Goal: Download file/media

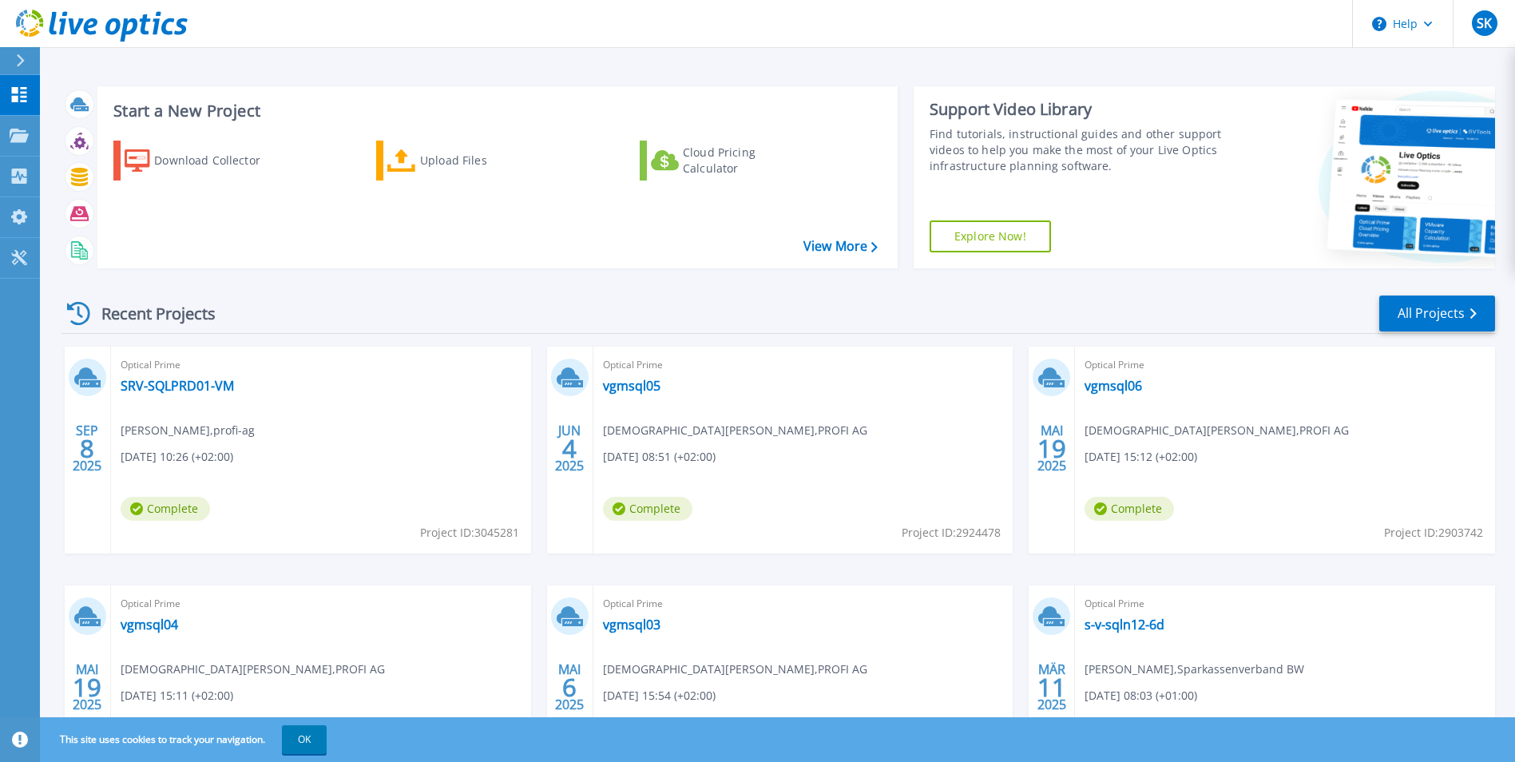
scroll to position [123, 0]
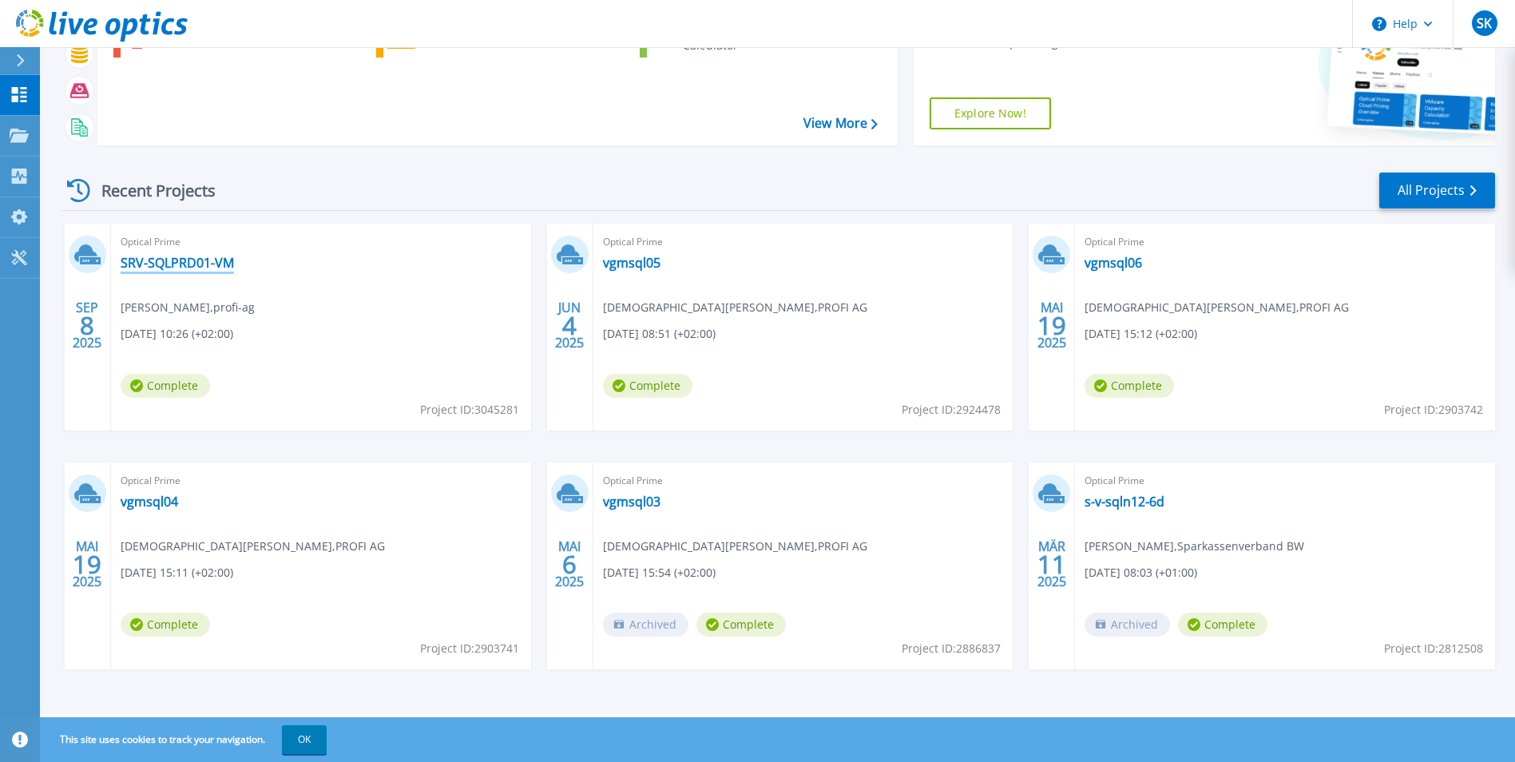
click at [196, 264] on link "SRV-SQLPRD01-VM" at bounding box center [177, 263] width 113 height 16
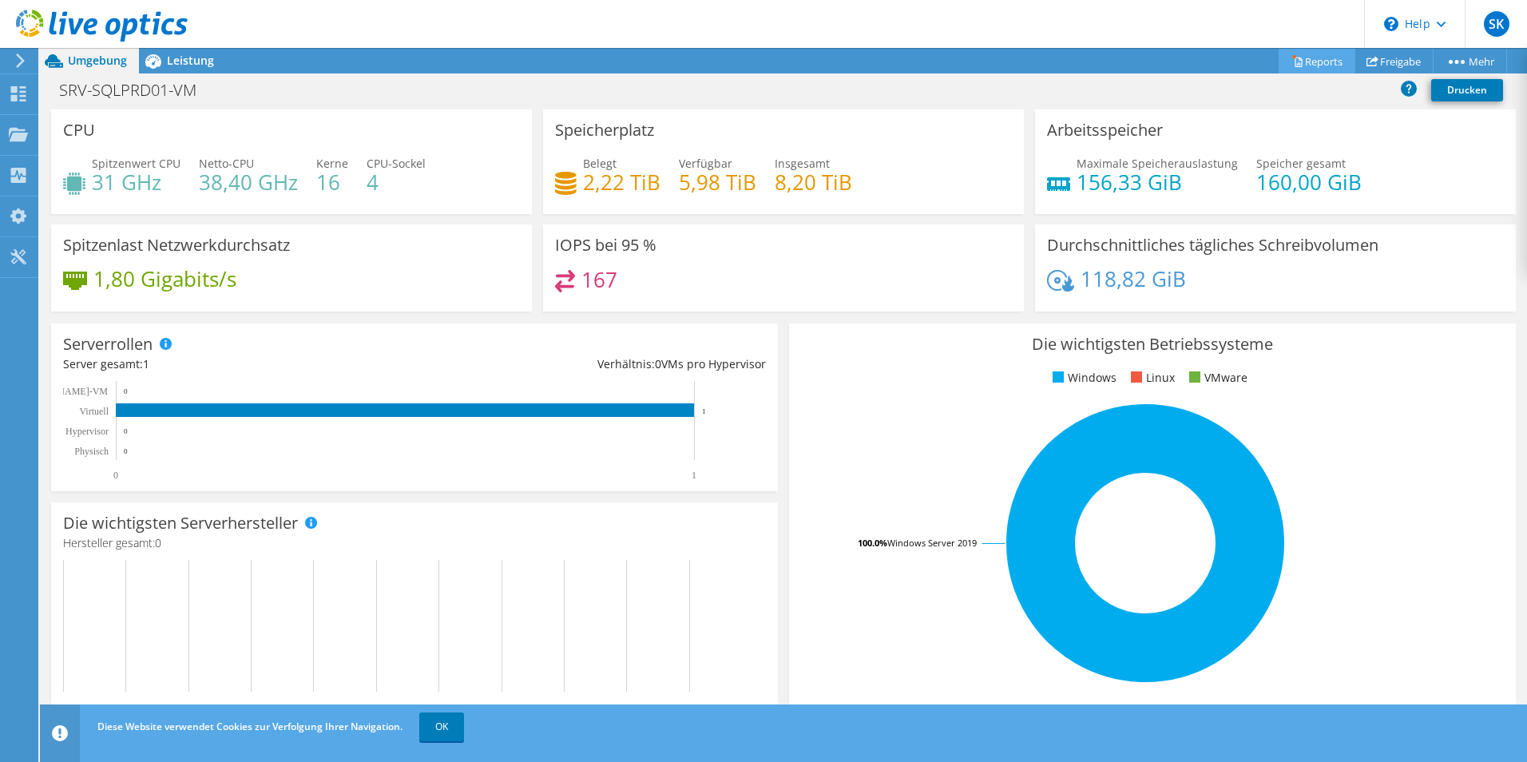
click at [1323, 58] on link "Reports" at bounding box center [1317, 61] width 77 height 25
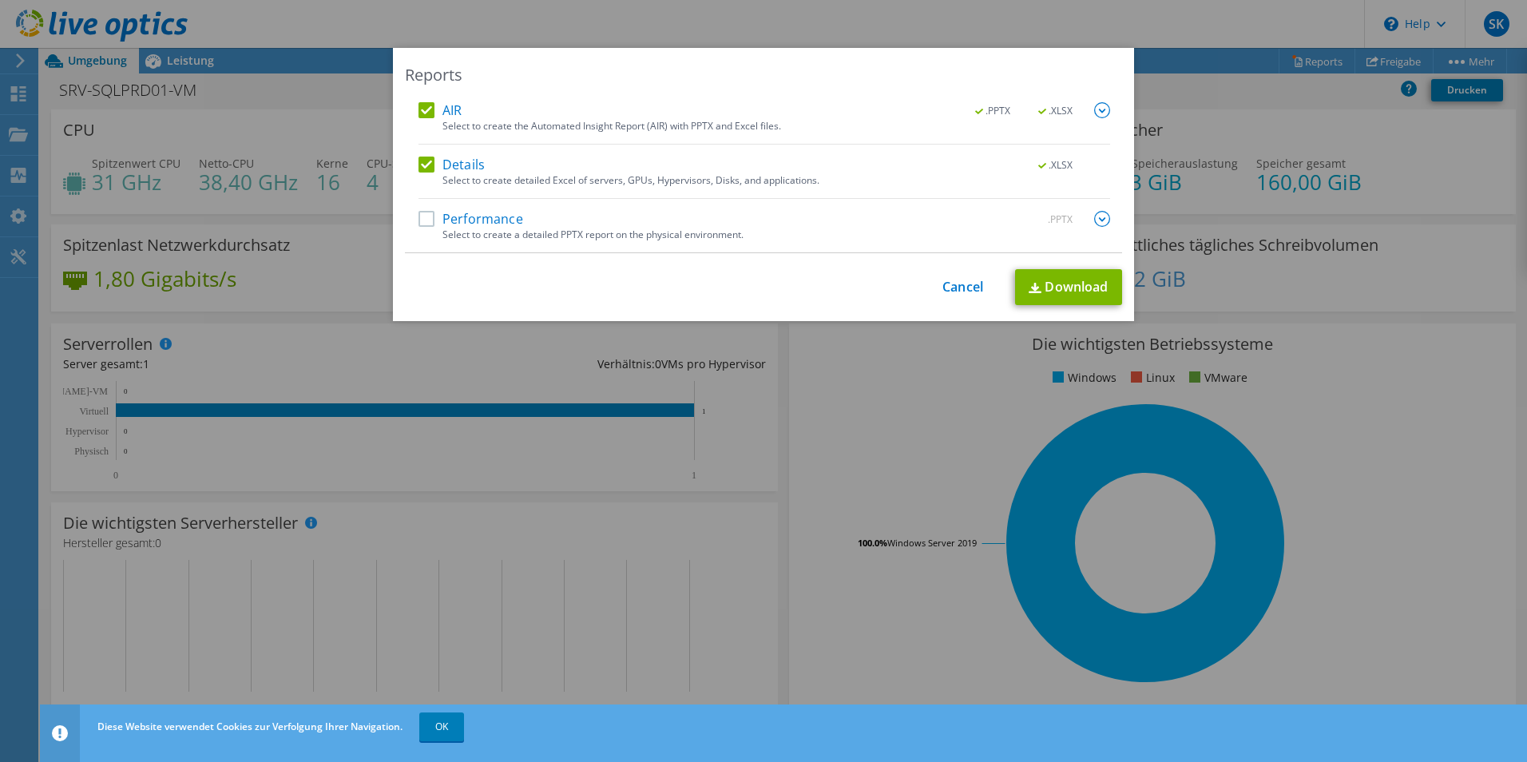
click at [419, 164] on label "Details" at bounding box center [452, 165] width 66 height 16
click at [0, 0] on input "Details" at bounding box center [0, 0] width 0 height 0
click at [419, 108] on label "AIR" at bounding box center [440, 110] width 43 height 16
click at [0, 0] on input "AIR" at bounding box center [0, 0] width 0 height 0
click at [419, 219] on label "Performance" at bounding box center [471, 219] width 105 height 16
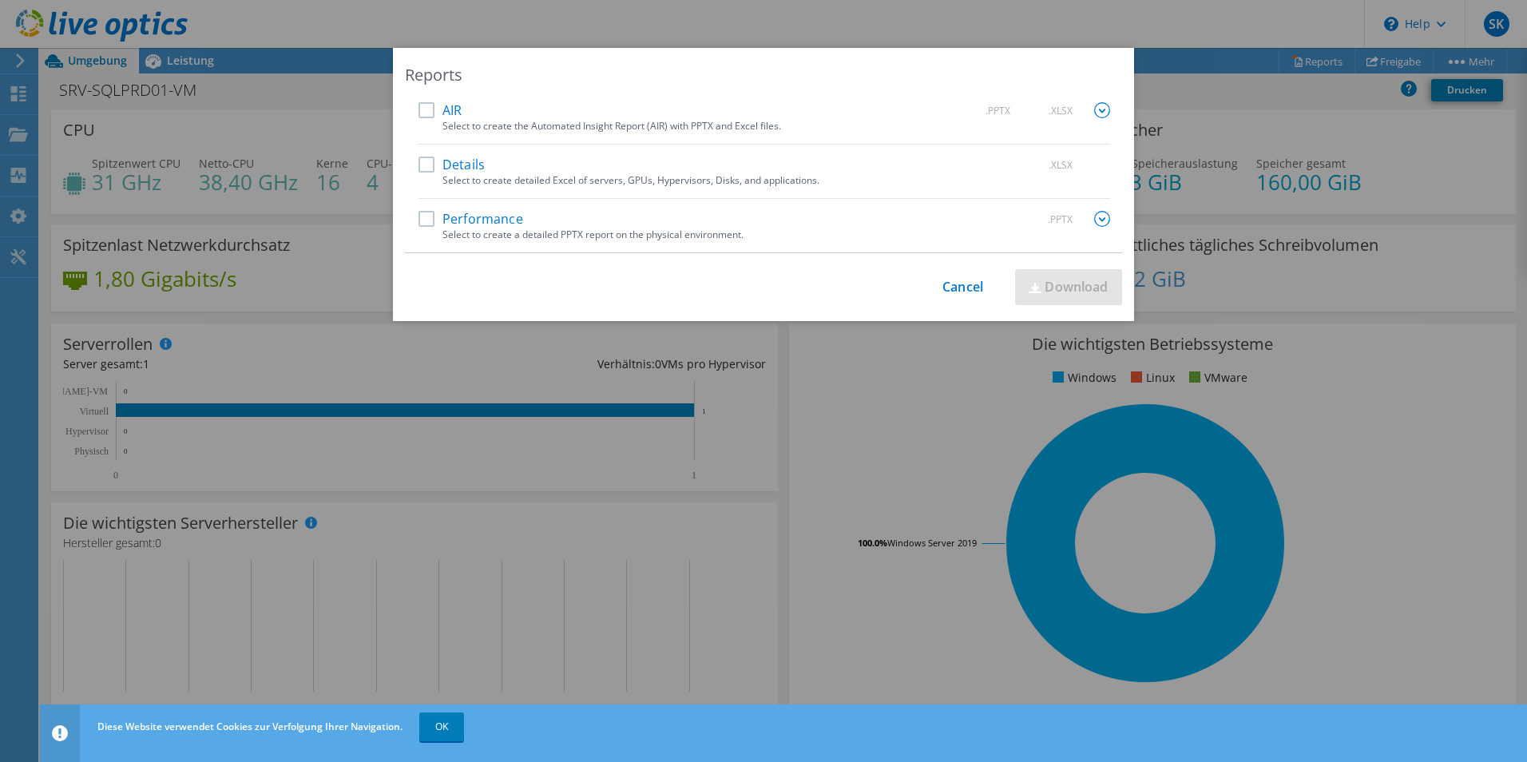
click at [0, 0] on input "Performance" at bounding box center [0, 0] width 0 height 0
click at [1095, 220] on img at bounding box center [1102, 219] width 16 height 16
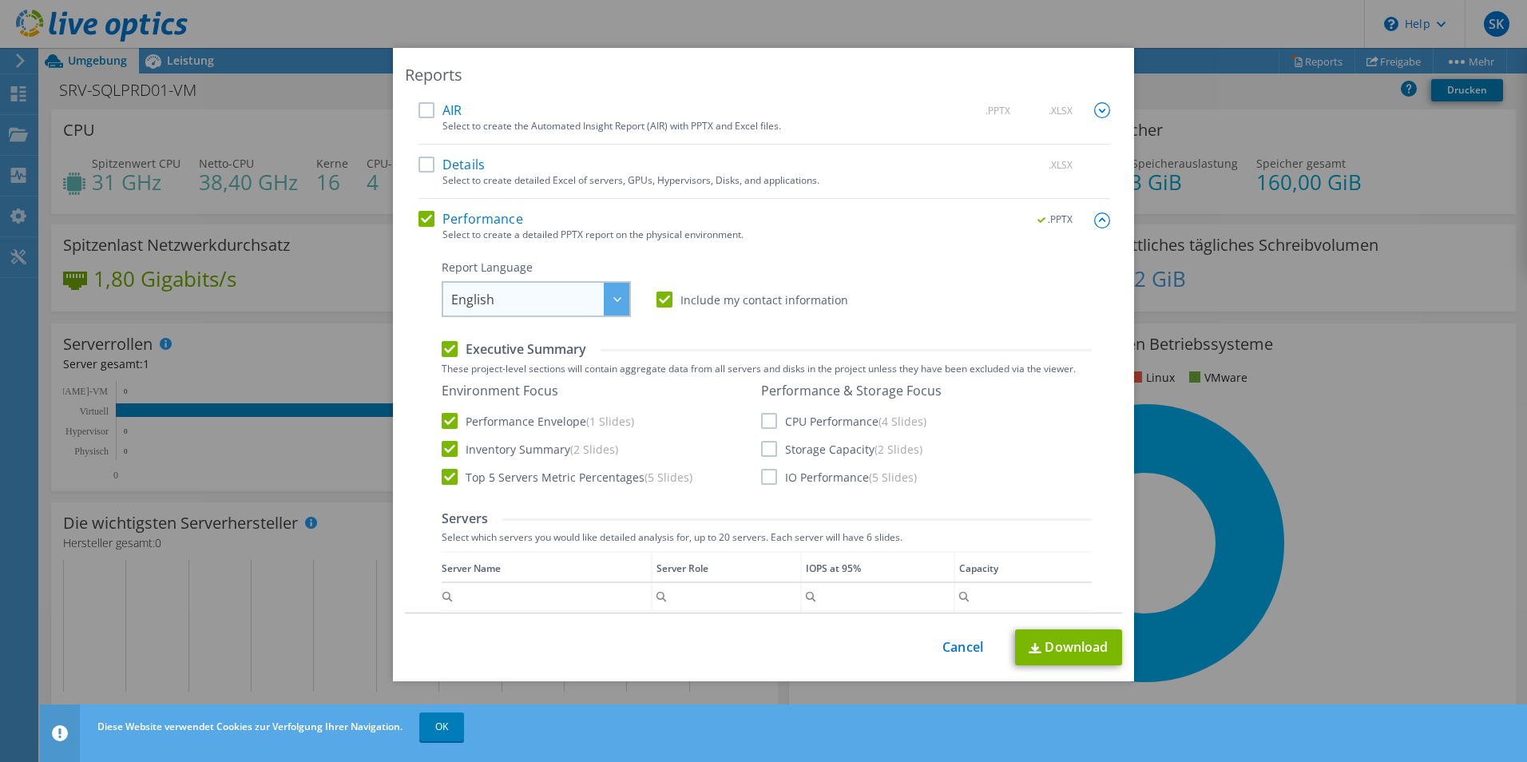
click at [613, 302] on div at bounding box center [617, 299] width 26 height 33
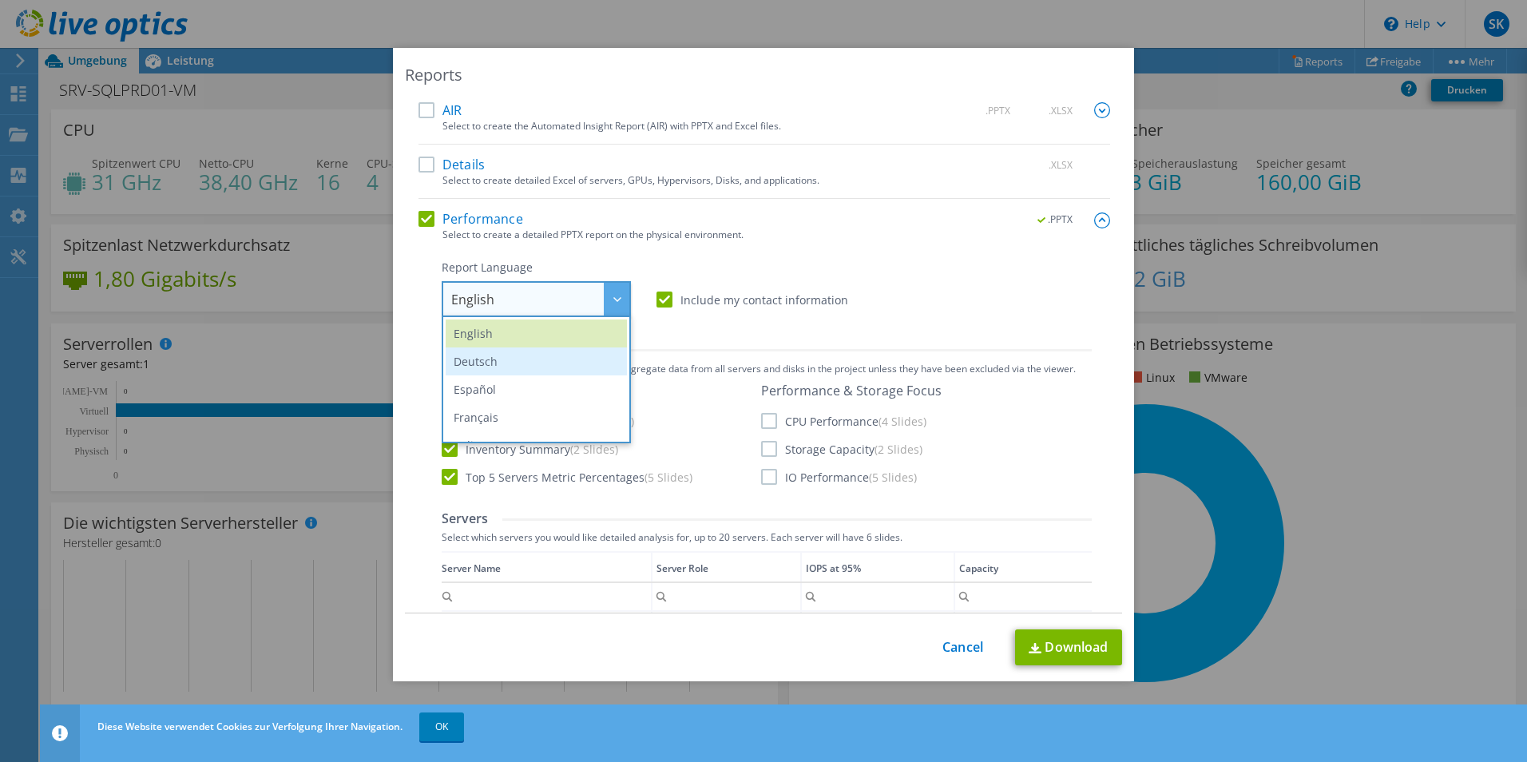
click at [561, 355] on li "Deutsch" at bounding box center [536, 361] width 181 height 28
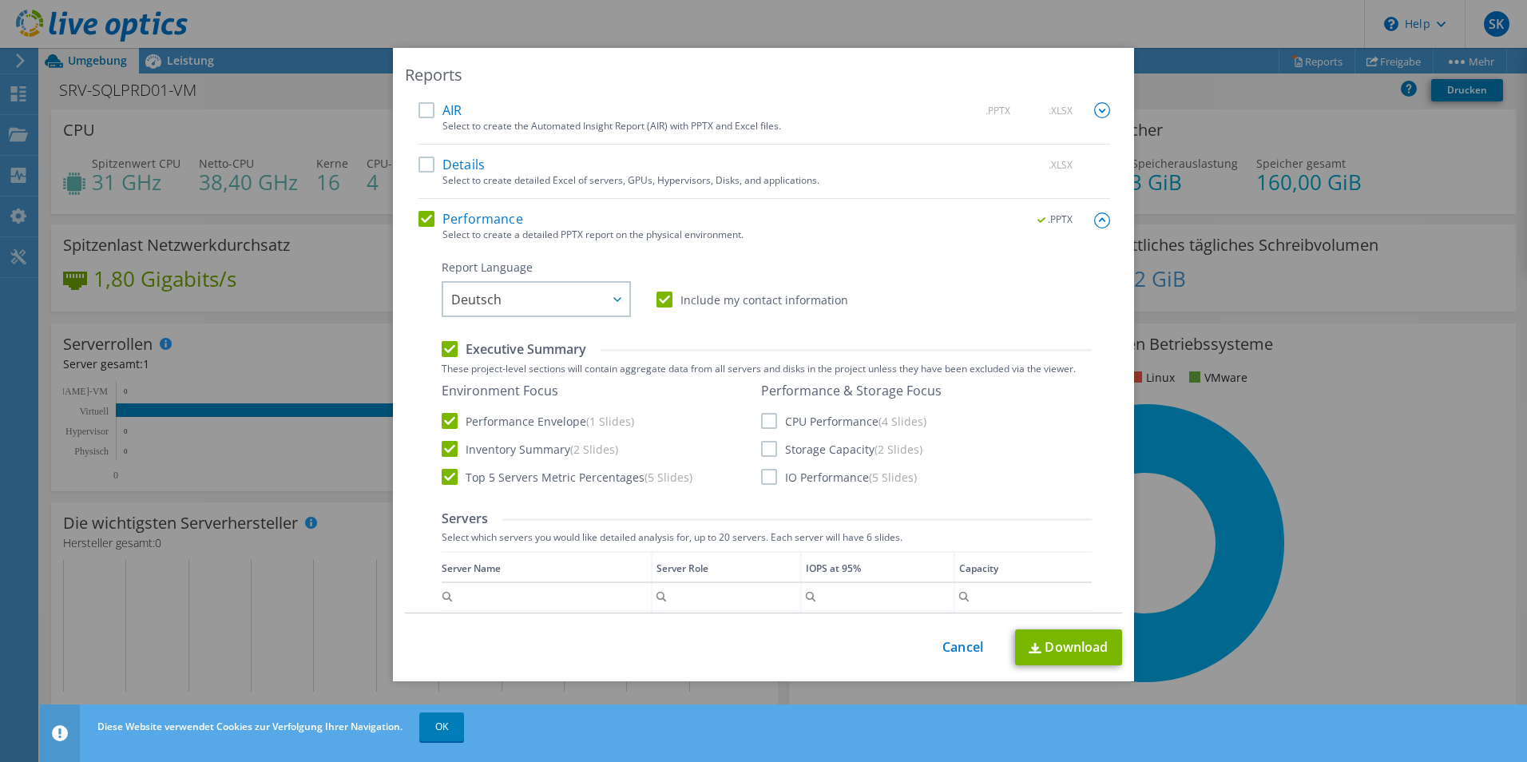
click at [761, 421] on label "CPU Performance (4 Slides)" at bounding box center [843, 421] width 165 height 16
click at [0, 0] on input "CPU Performance (4 Slides)" at bounding box center [0, 0] width 0 height 0
click at [762, 450] on label "Storage Capacity (2 Slides)" at bounding box center [841, 449] width 161 height 16
click at [0, 0] on input "Storage Capacity (2 Slides)" at bounding box center [0, 0] width 0 height 0
click at [763, 473] on label "IO Performance (5 Slides)" at bounding box center [839, 477] width 156 height 16
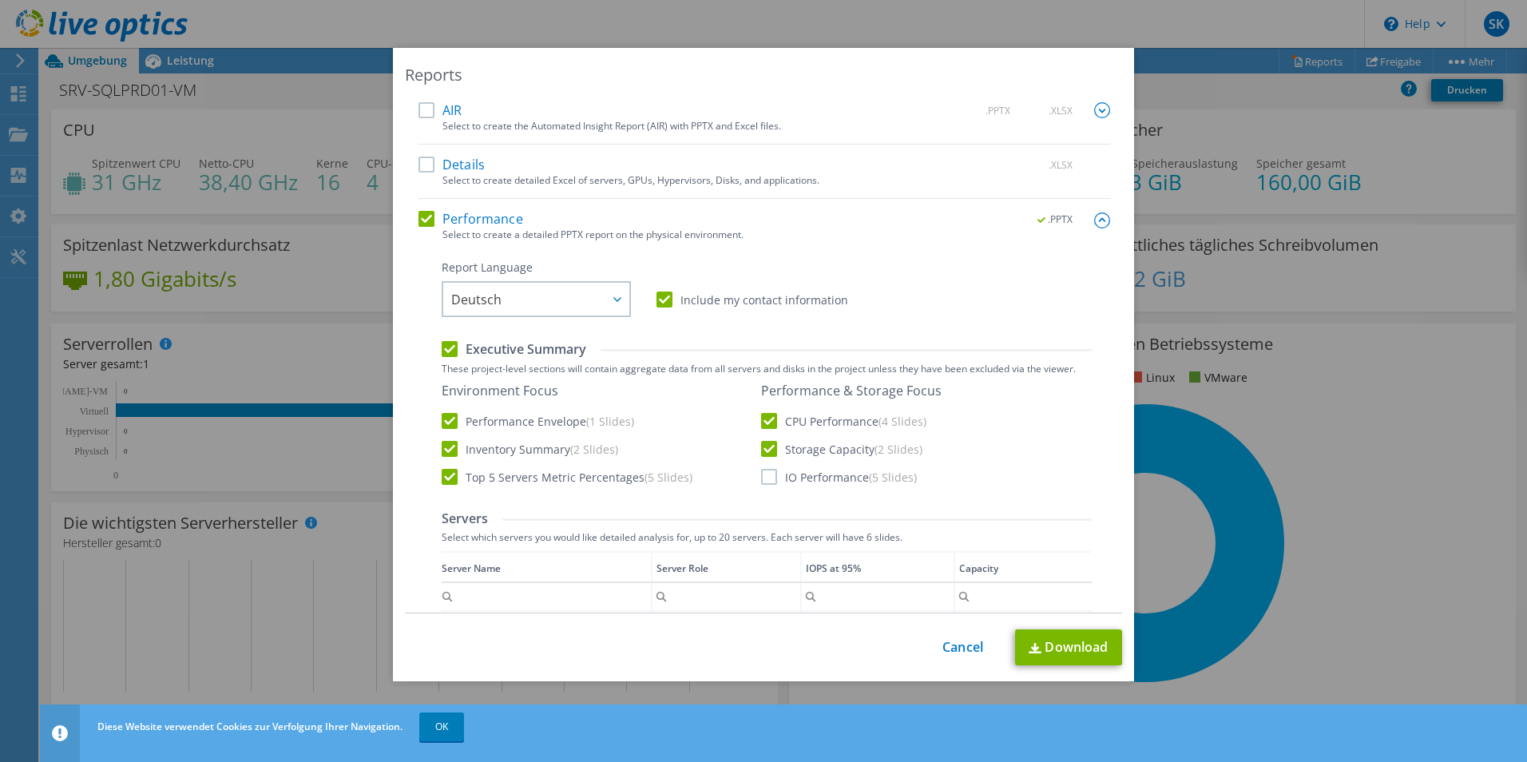
click at [0, 0] on input "IO Performance (5 Slides)" at bounding box center [0, 0] width 0 height 0
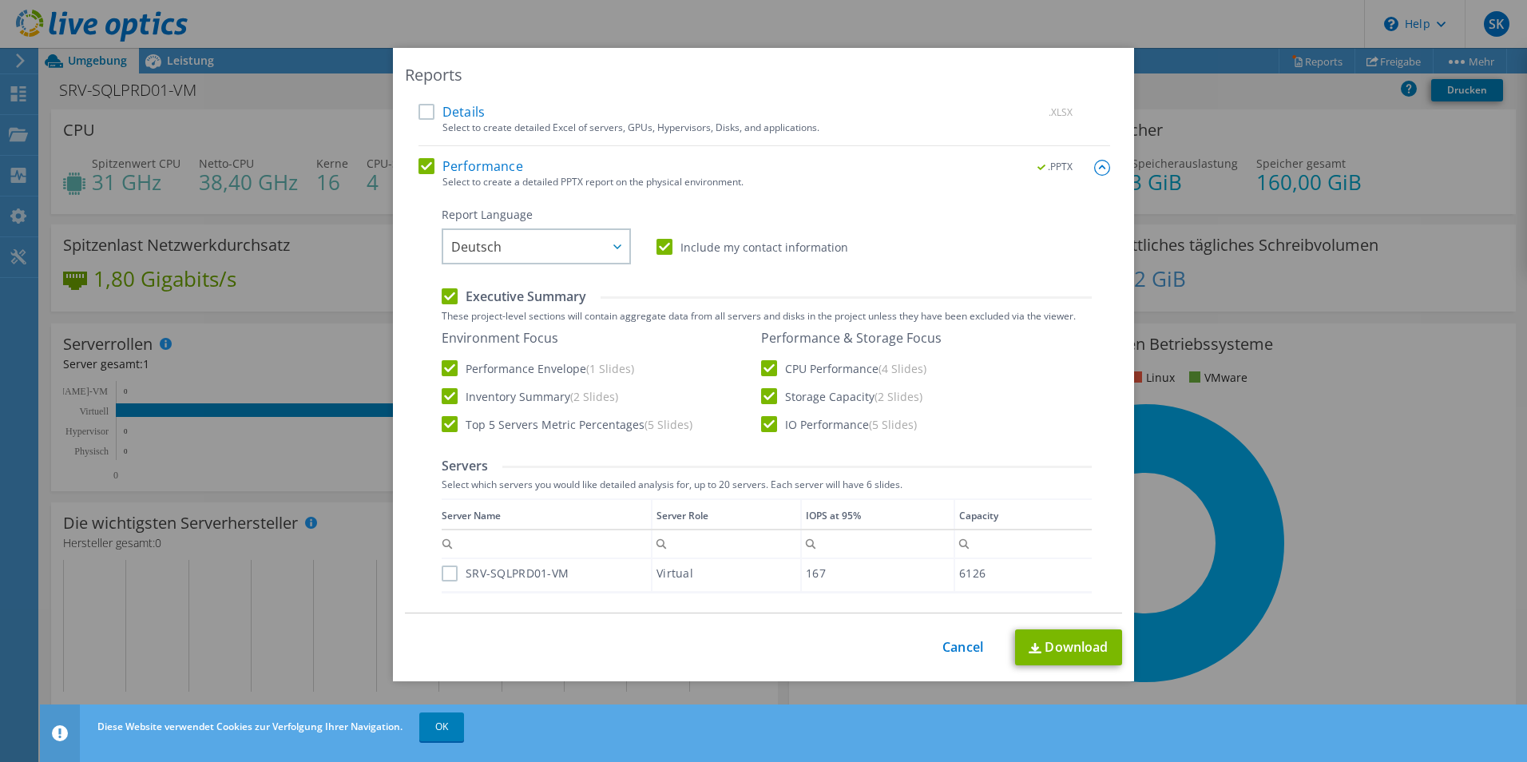
scroll to position [80, 0]
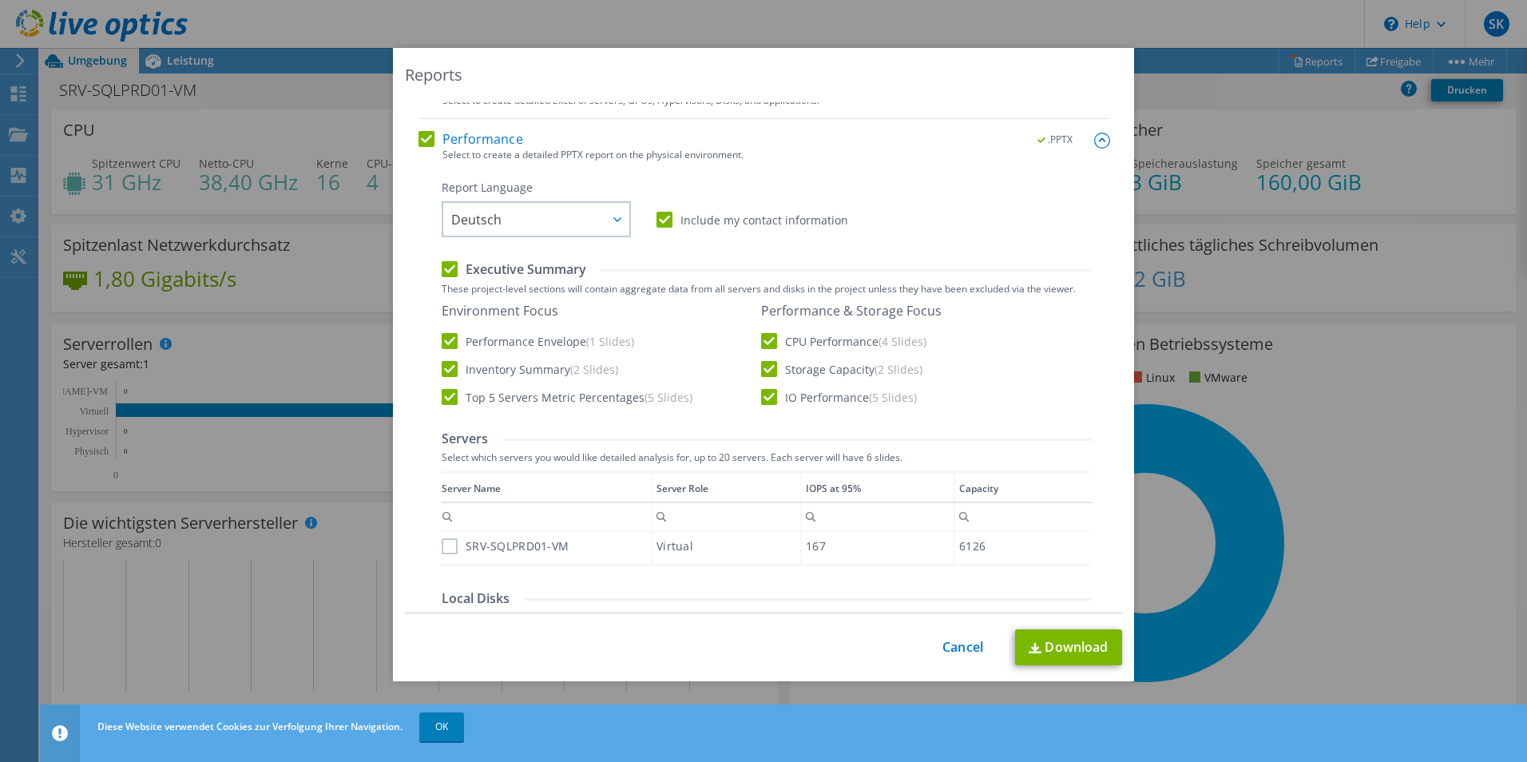
click at [446, 396] on label "Top 5 Servers Metric Percentages (5 Slides)" at bounding box center [567, 397] width 251 height 16
click at [0, 0] on input "Top 5 Servers Metric Percentages (5 Slides)" at bounding box center [0, 0] width 0 height 0
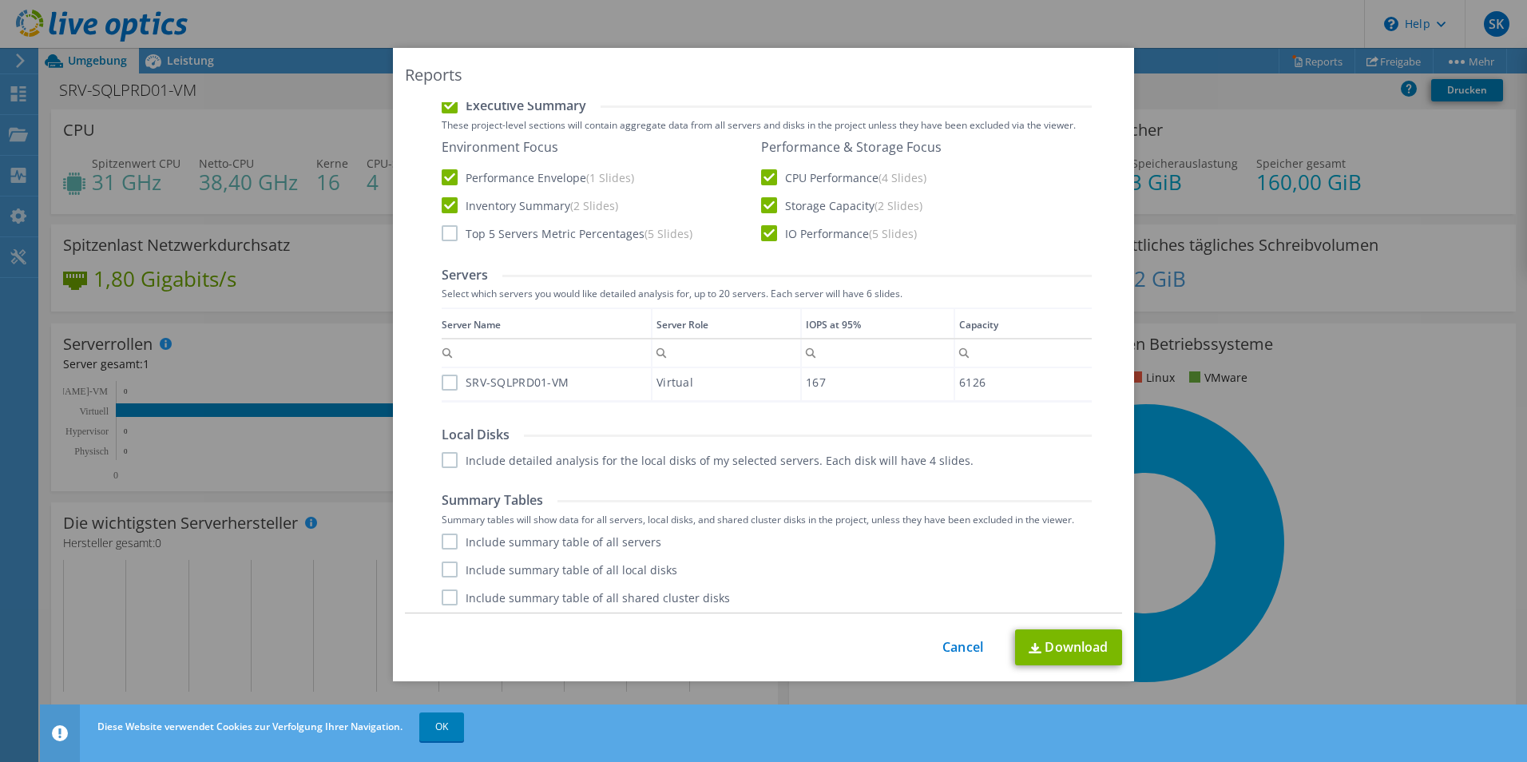
scroll to position [248, 0]
click at [450, 454] on label "Include detailed analysis for the local disks of my selected servers. Each disk…" at bounding box center [708, 455] width 532 height 16
click at [0, 0] on input "Include detailed analysis for the local disks of my selected servers. Each disk…" at bounding box center [0, 0] width 0 height 0
click at [442, 593] on label "Include summary table of all shared cluster disks" at bounding box center [586, 593] width 288 height 16
click at [0, 0] on input "Include summary table of all shared cluster disks" at bounding box center [0, 0] width 0 height 0
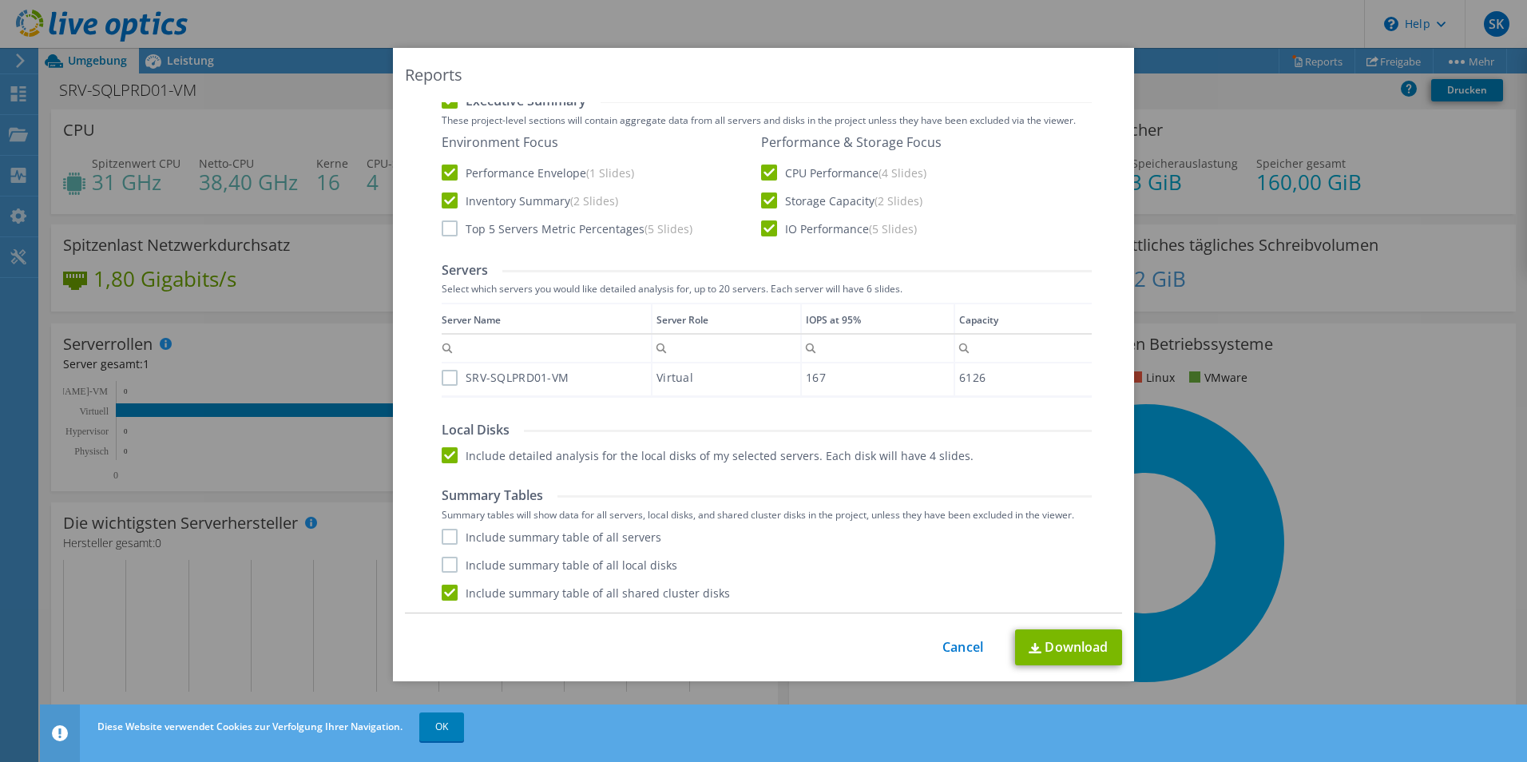
click at [442, 562] on label "Include summary table of all local disks" at bounding box center [560, 565] width 236 height 16
click at [0, 0] on input "Include summary table of all local disks" at bounding box center [0, 0] width 0 height 0
click at [445, 531] on label "Include summary table of all servers" at bounding box center [552, 537] width 220 height 16
click at [0, 0] on input "Include summary table of all servers" at bounding box center [0, 0] width 0 height 0
click at [442, 379] on label "SRV-SQLPRD01-VM" at bounding box center [505, 378] width 127 height 16
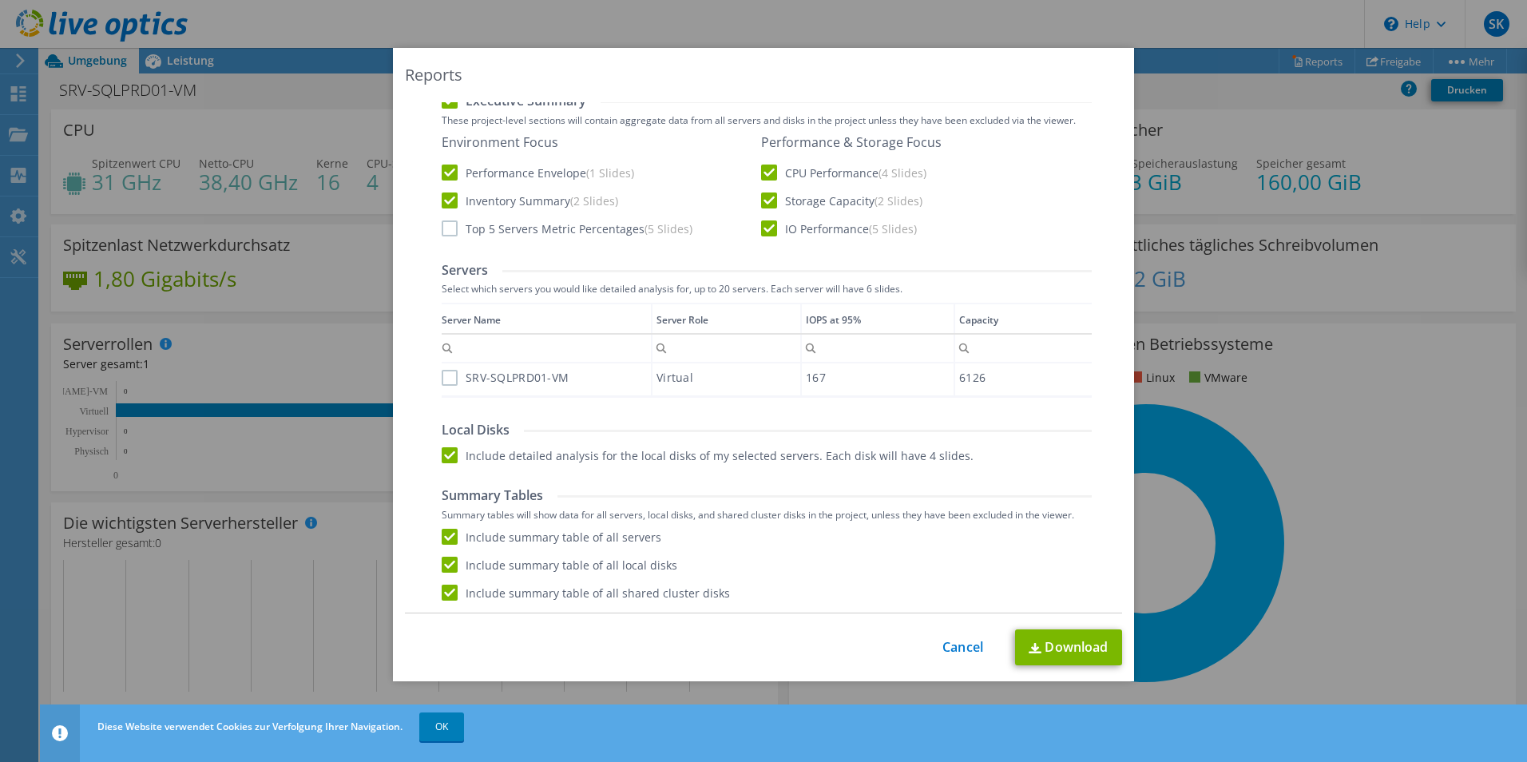
click at [0, 0] on input "SRV-SQLPRD01-VM" at bounding box center [0, 0] width 0 height 0
click at [1076, 648] on link "Download" at bounding box center [1068, 647] width 107 height 36
click at [1046, 651] on link "Download" at bounding box center [1068, 647] width 107 height 36
click at [956, 640] on link "Cancel" at bounding box center [962, 647] width 41 height 15
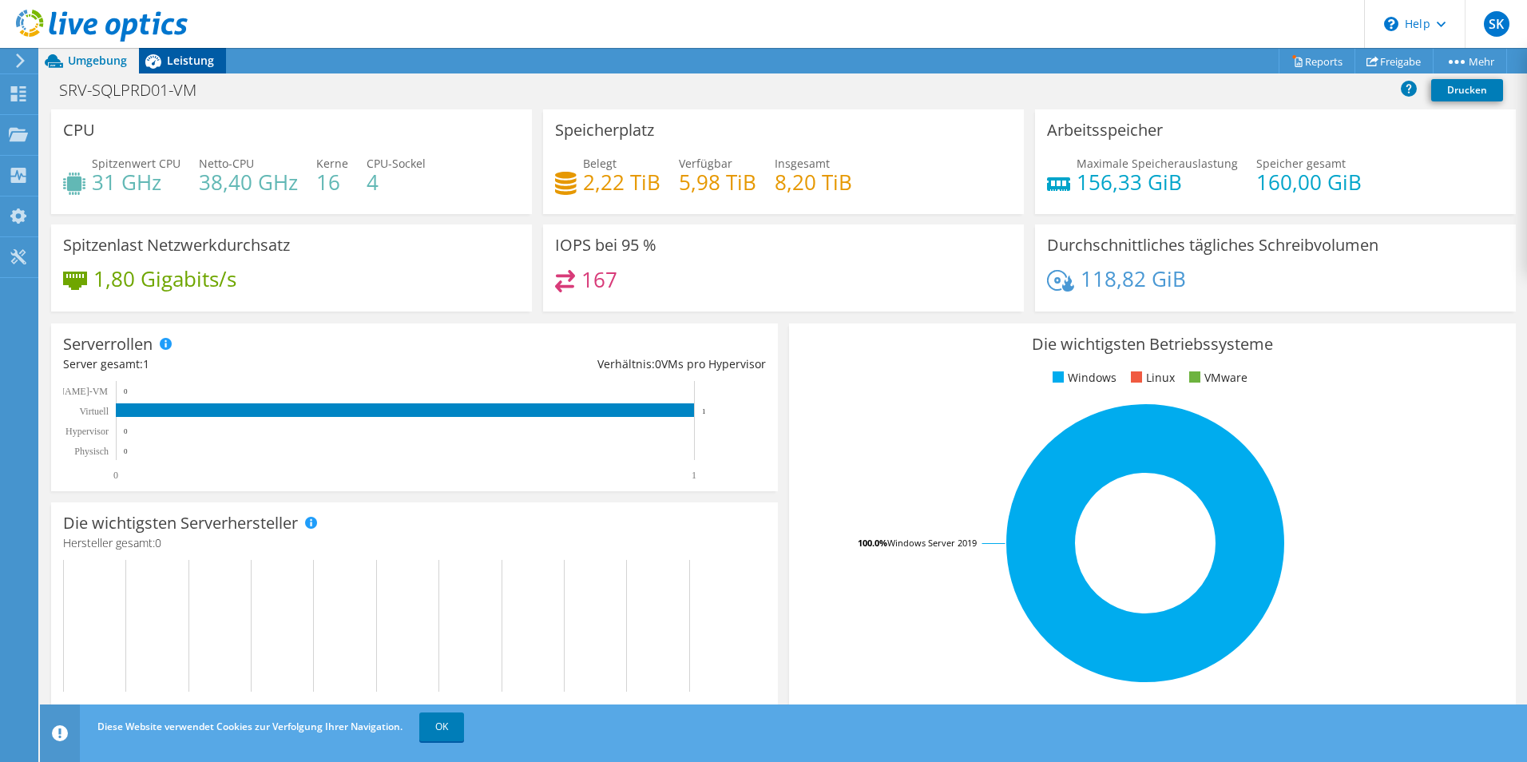
click at [164, 58] on icon at bounding box center [153, 61] width 28 height 28
